Goal: Task Accomplishment & Management: Use online tool/utility

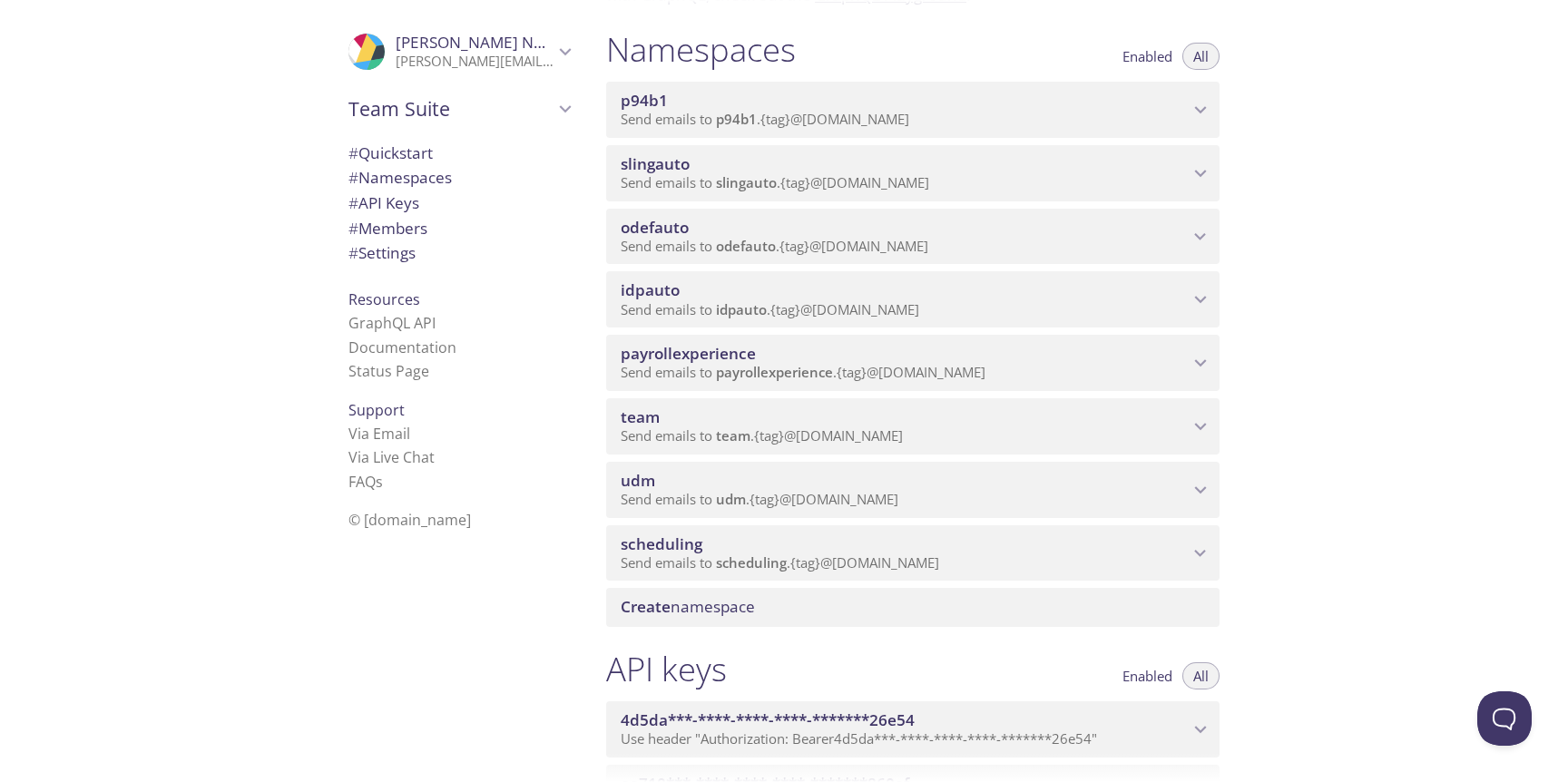
scroll to position [222, 0]
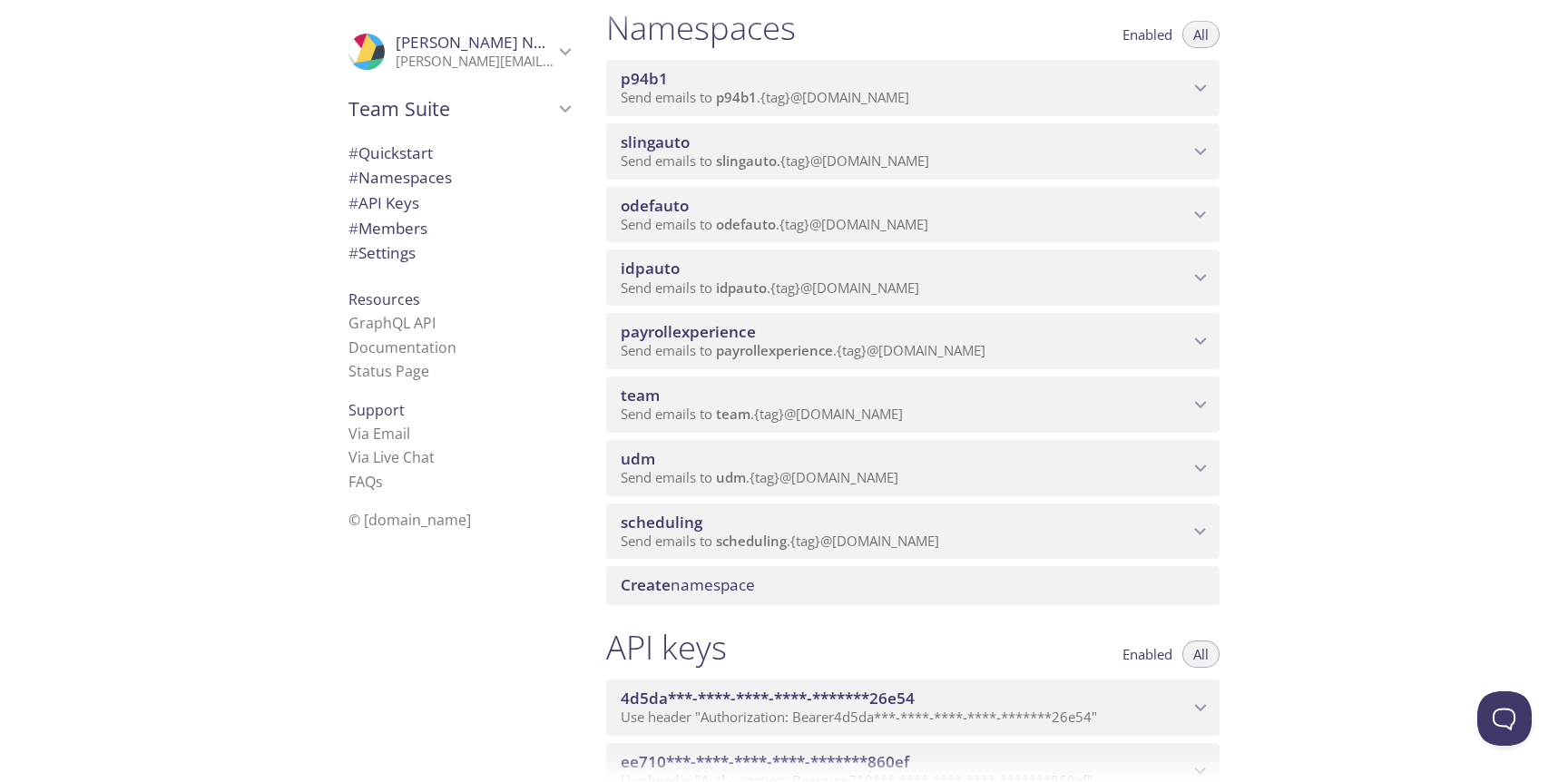
click at [1053, 532] on span "scheduling" at bounding box center [904, 522] width 568 height 20
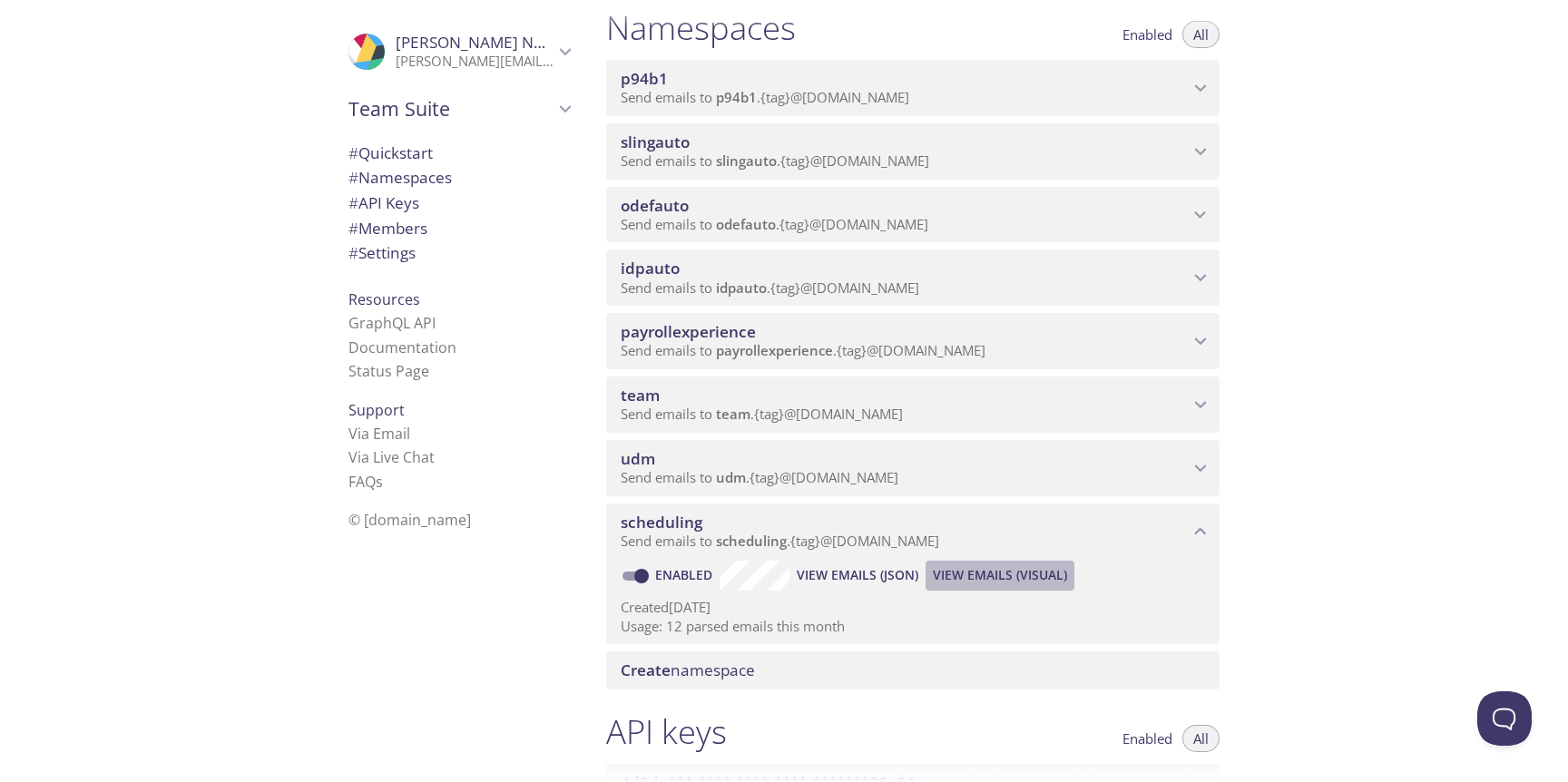
click at [999, 580] on span "View Emails (Visual)" at bounding box center [1000, 575] width 134 height 21
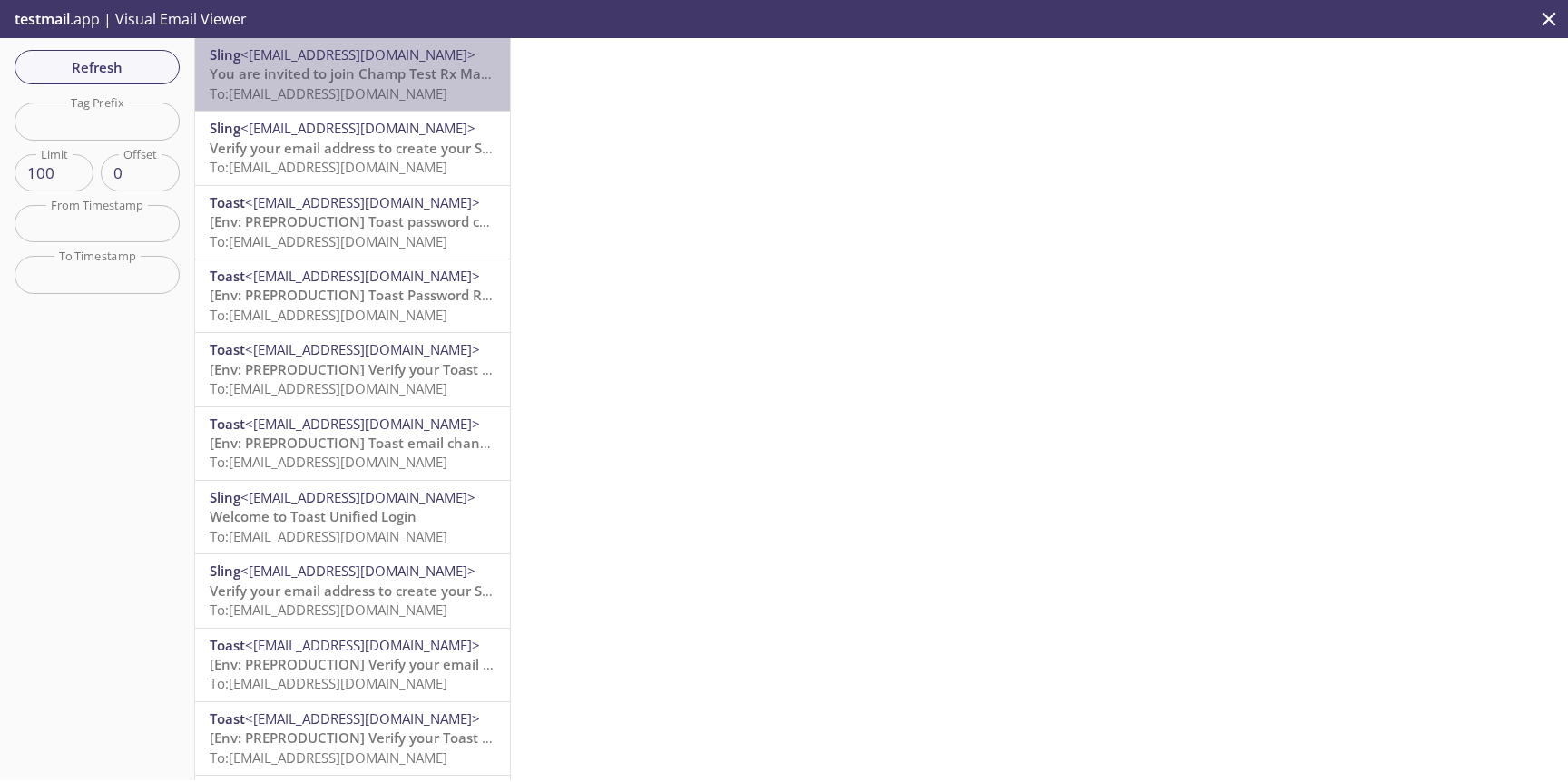
click at [394, 87] on span "To: scheduling.pro1+emoji@inbox.testmail.app" at bounding box center [328, 94] width 238 height 19
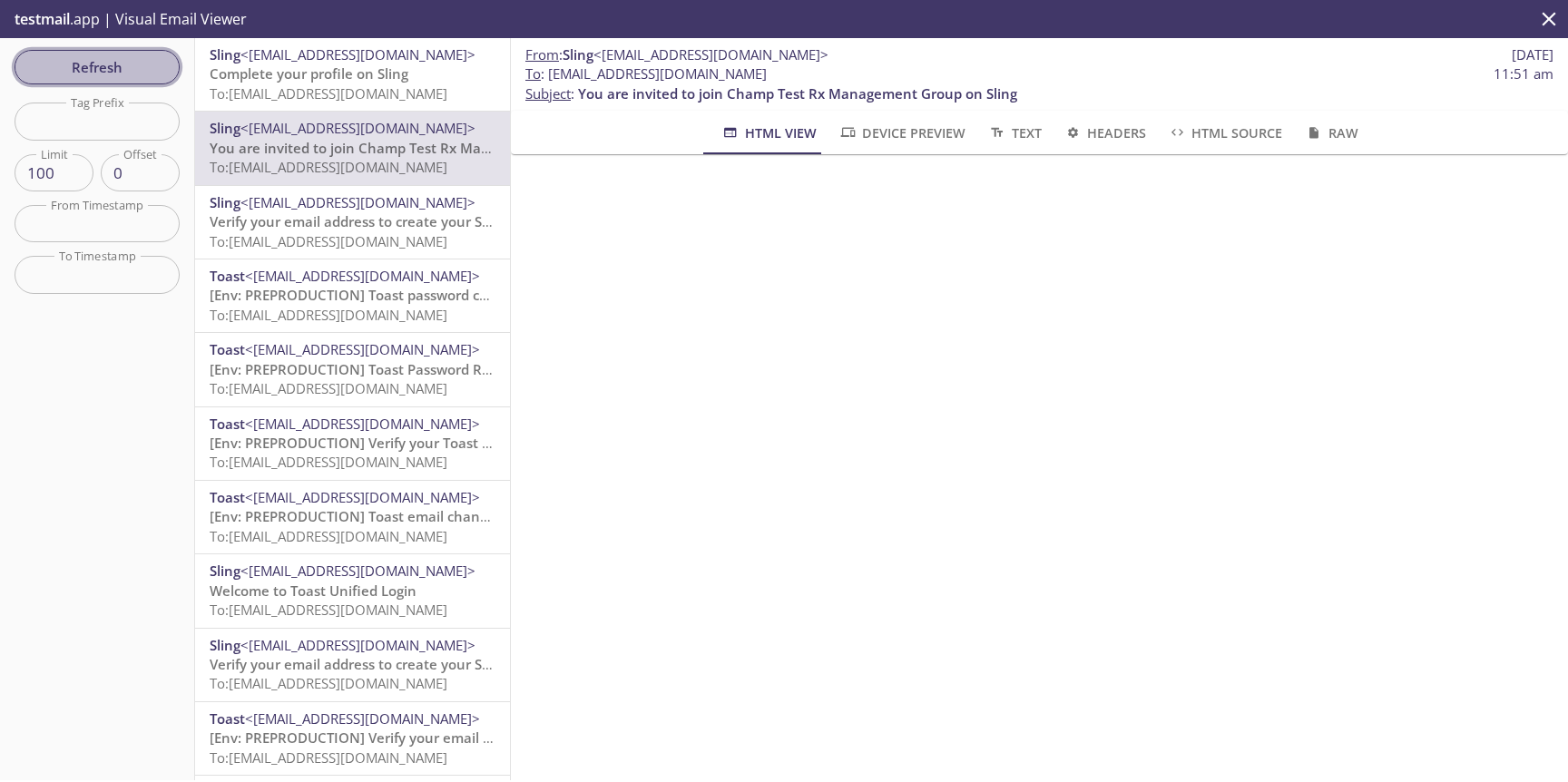
click at [66, 63] on span "Refresh" at bounding box center [97, 67] width 136 height 23
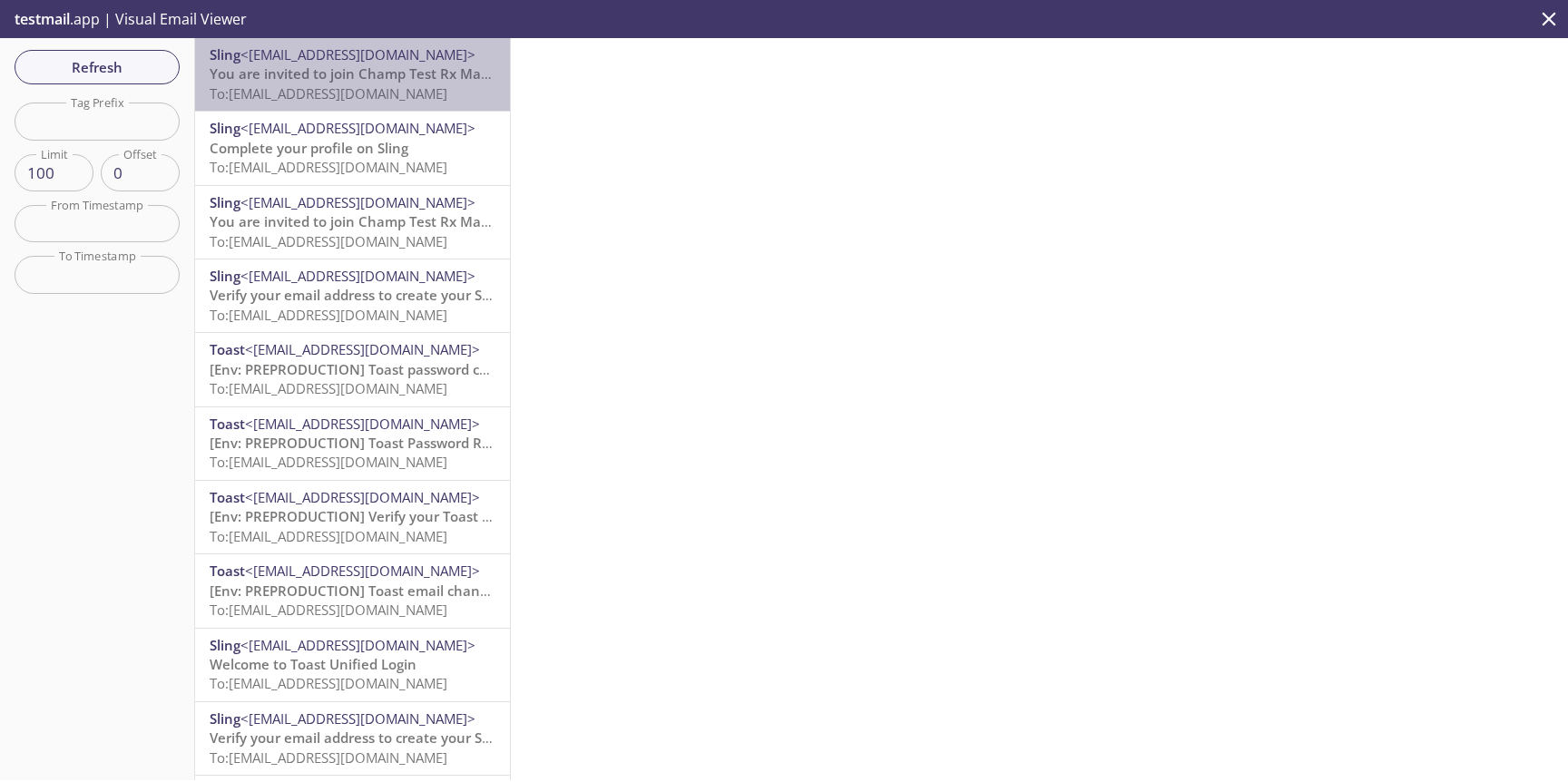
click at [372, 84] on p "You are invited to join Champ Test Rx Management Group on Sling To: scheduling.…" at bounding box center [352, 84] width 286 height 39
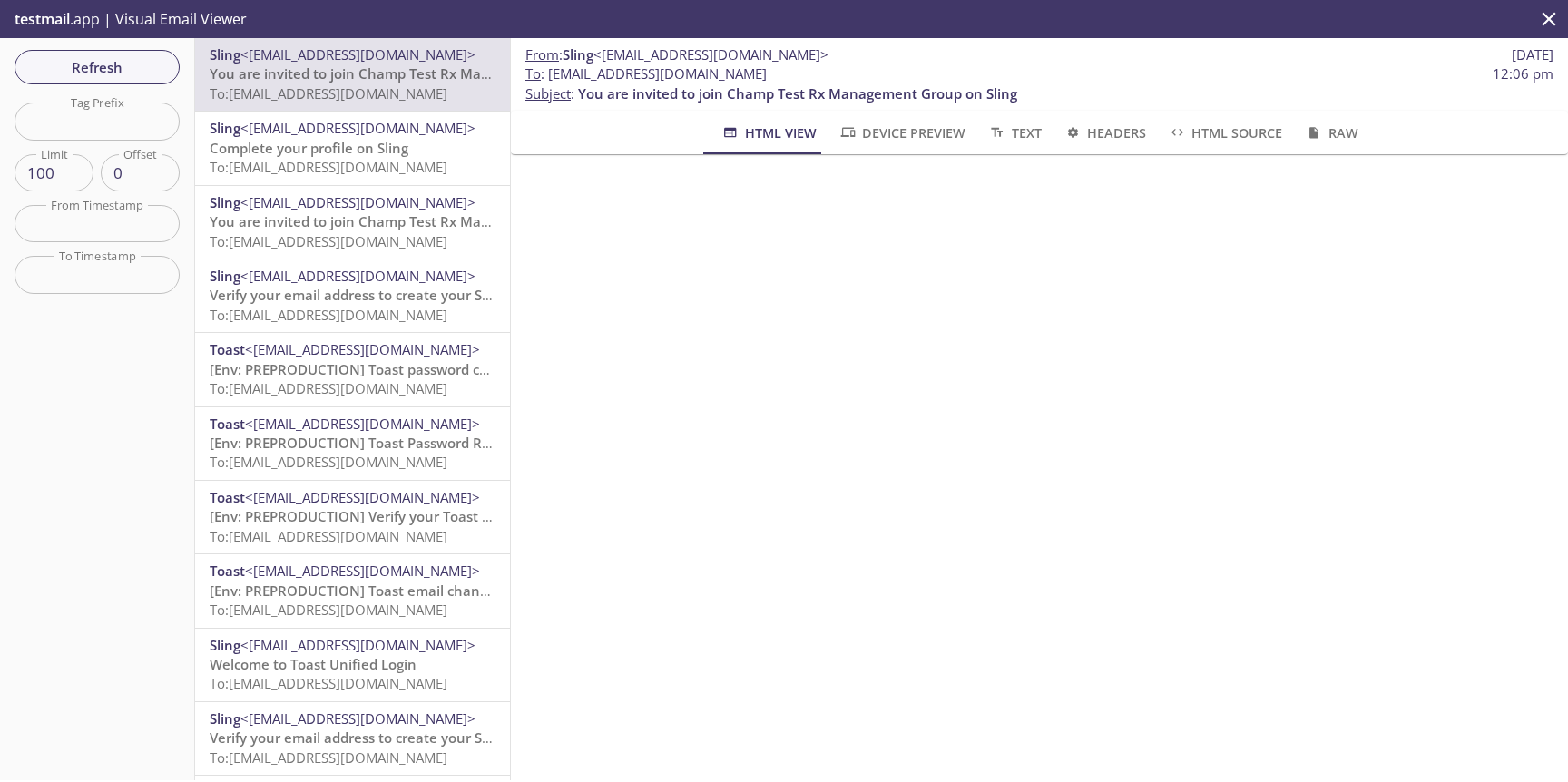
click at [417, 88] on span "To: scheduling.pro2+emoji@inbox.testmail.app" at bounding box center [328, 94] width 238 height 19
click at [150, 74] on span "Refresh" at bounding box center [97, 67] width 136 height 23
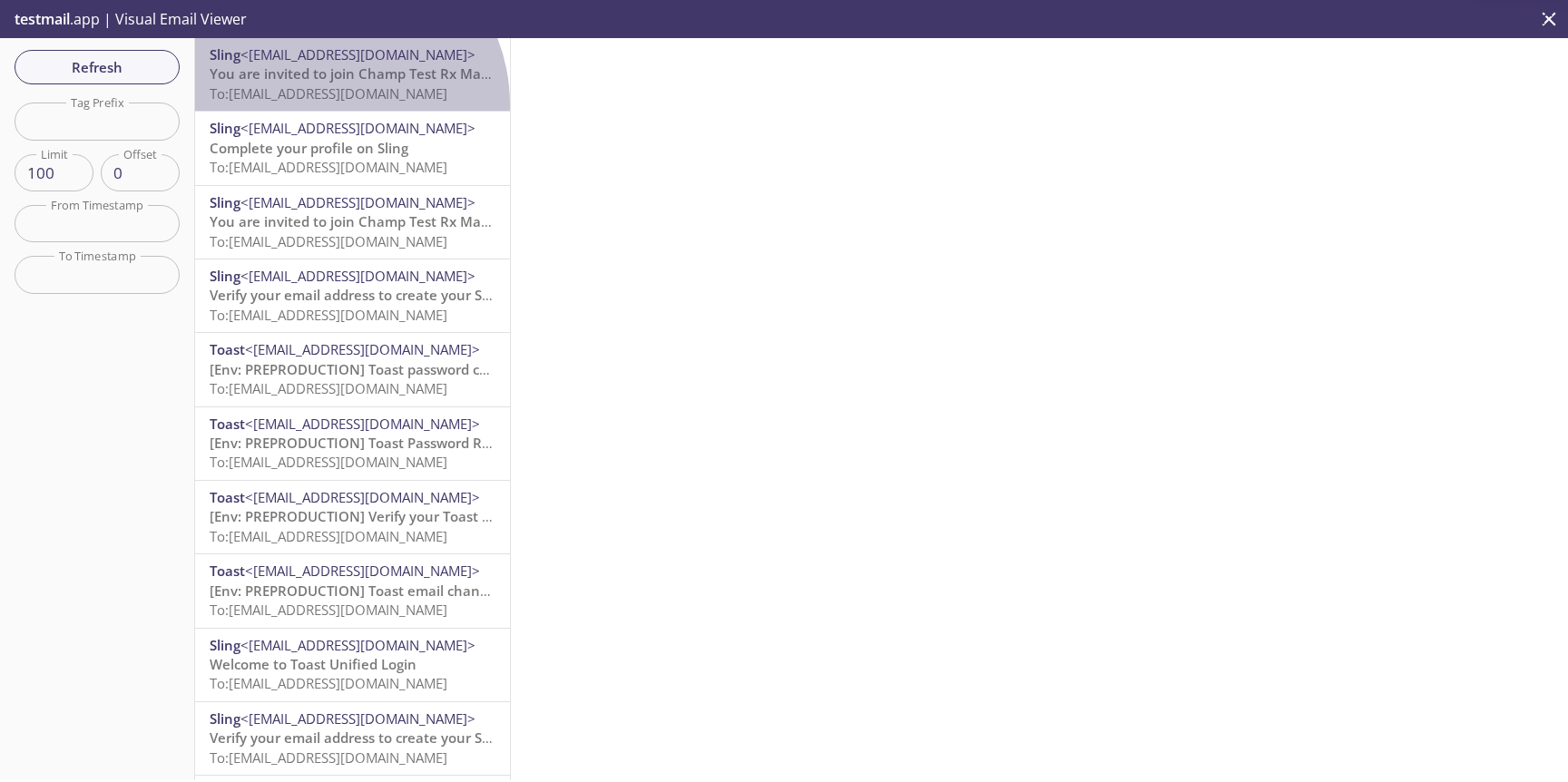
click at [328, 104] on div "Sling <sling@getsling.com> You are invited to join Champ Test Rx Management Gro…" at bounding box center [352, 74] width 315 height 73
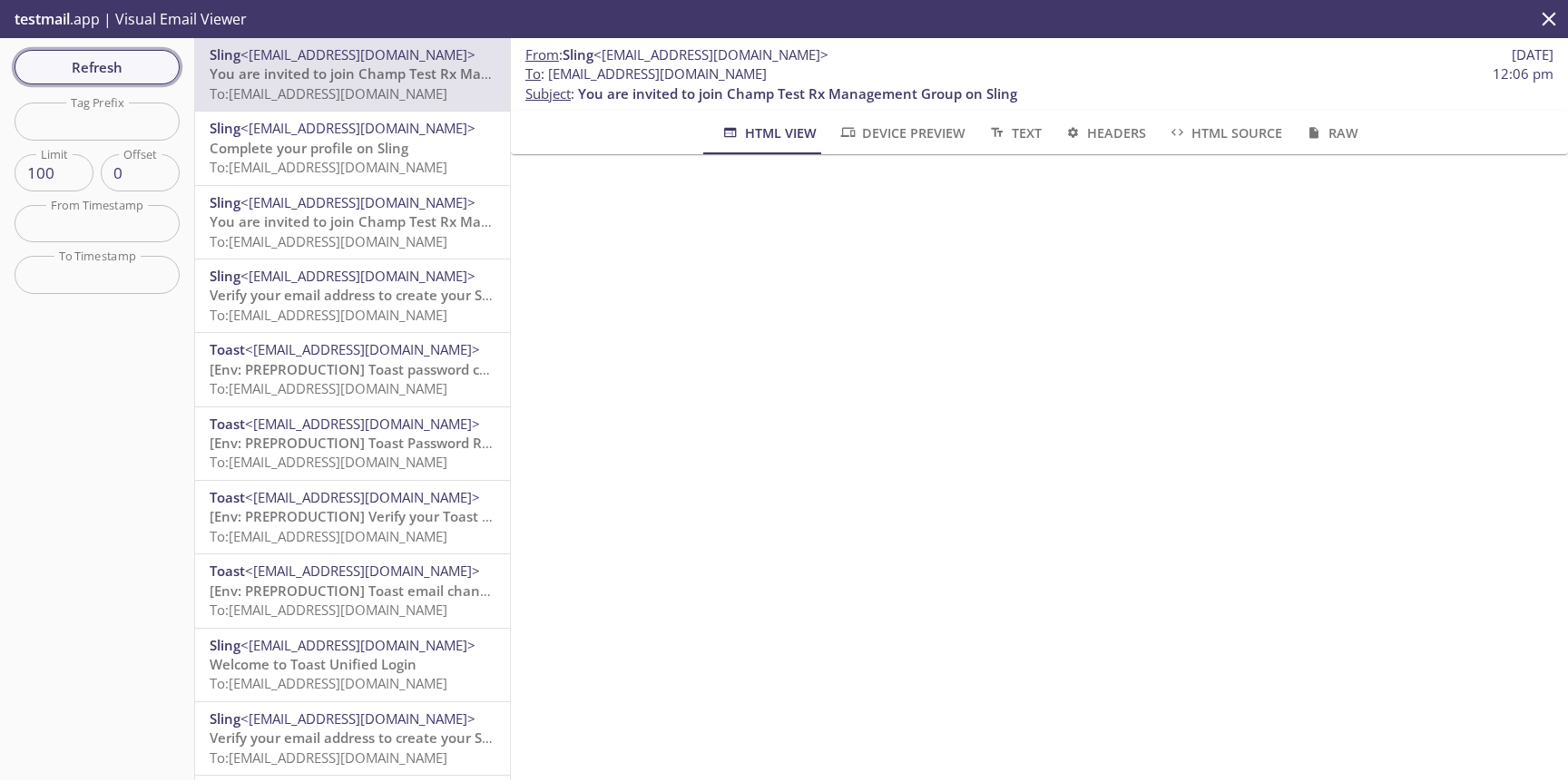
click at [116, 64] on span "Refresh" at bounding box center [97, 67] width 136 height 23
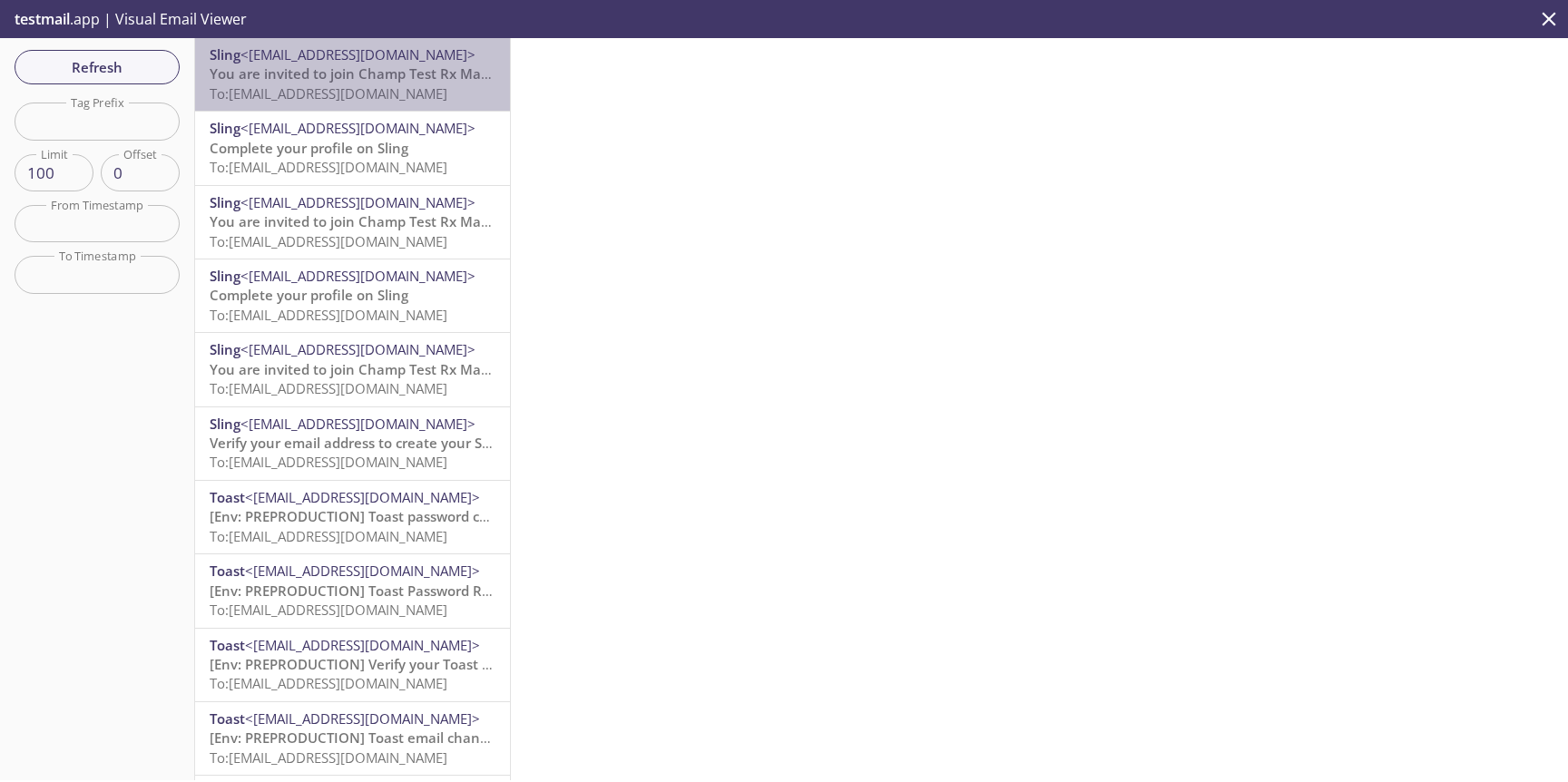
click at [365, 89] on span "To: scheduling.pro1+a@inbox.testmail.app" at bounding box center [328, 94] width 238 height 19
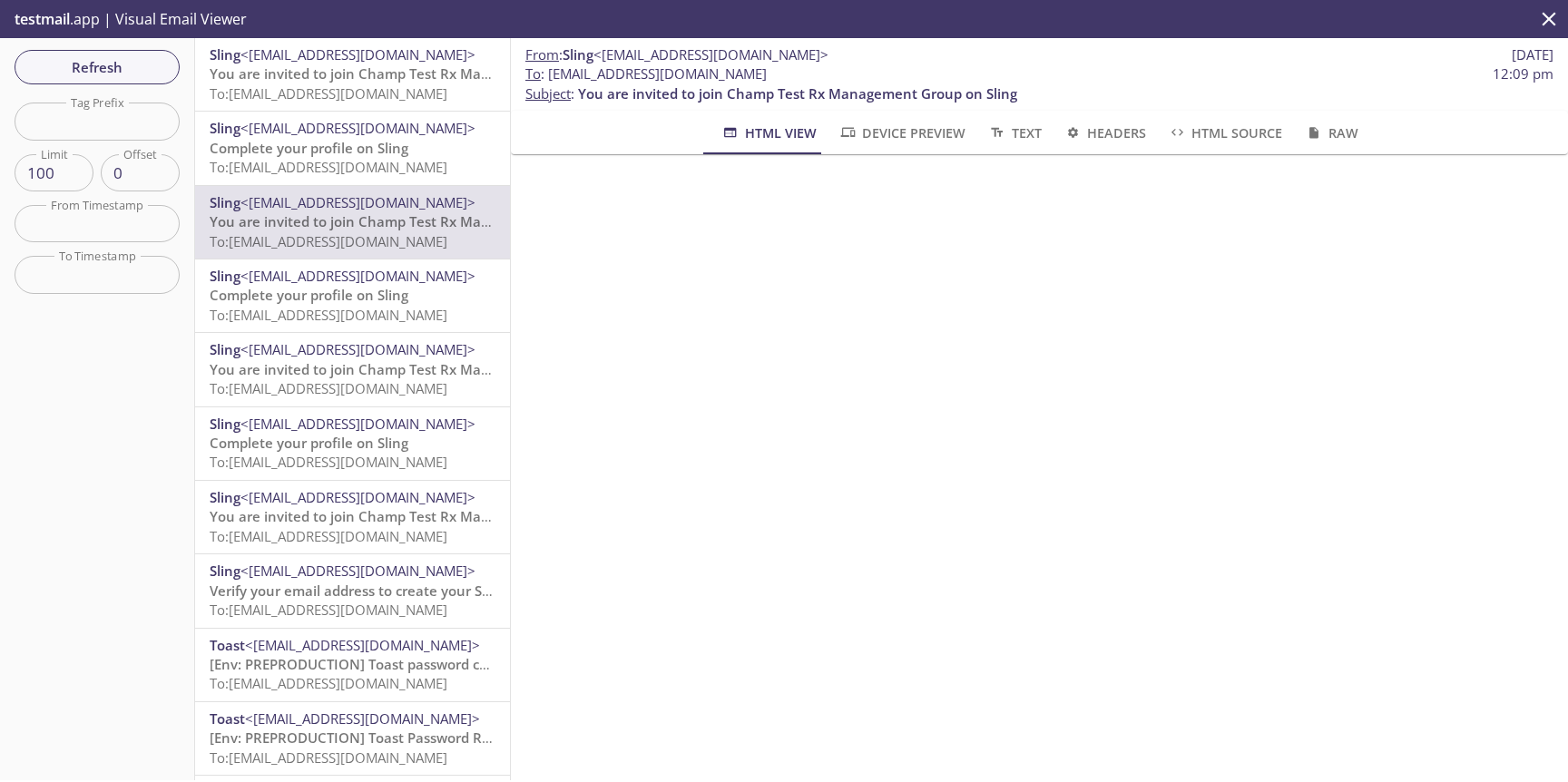
click at [340, 101] on span "To: [EMAIL_ADDRESS][DOMAIN_NAME]" at bounding box center [328, 94] width 238 height 19
